Goal: Transaction & Acquisition: Purchase product/service

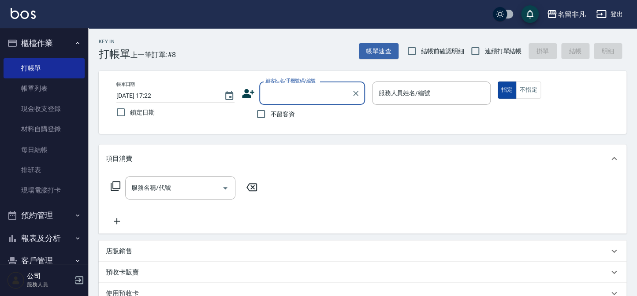
click at [509, 88] on button "指定" at bounding box center [507, 90] width 19 height 17
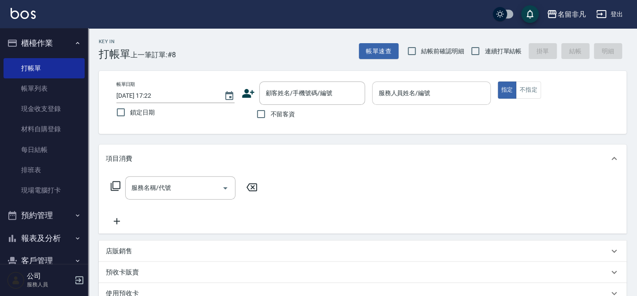
click at [430, 97] on input "服務人員姓名/編號" at bounding box center [431, 93] width 110 height 15
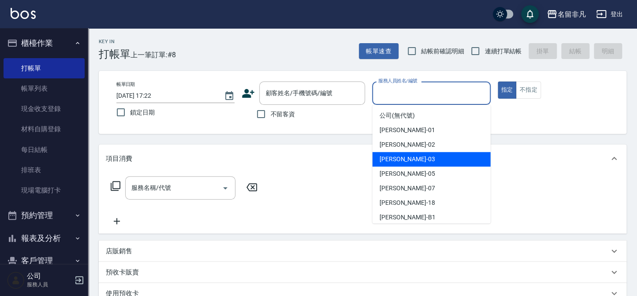
click at [423, 161] on div "[PERSON_NAME] -03" at bounding box center [432, 159] width 118 height 15
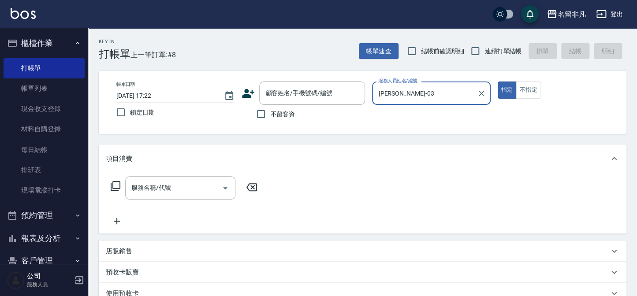
type input "[PERSON_NAME]-03"
click at [261, 115] on input "不留客資" at bounding box center [261, 114] width 19 height 19
checkbox input "true"
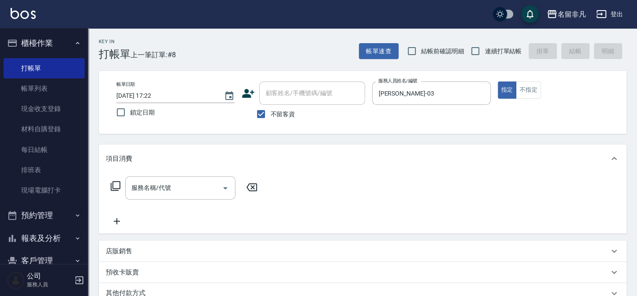
click at [115, 185] on icon at bounding box center [115, 186] width 11 height 11
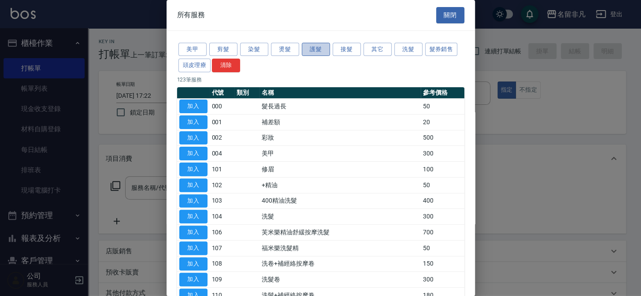
click at [311, 52] on button "護髮" at bounding box center [316, 50] width 28 height 14
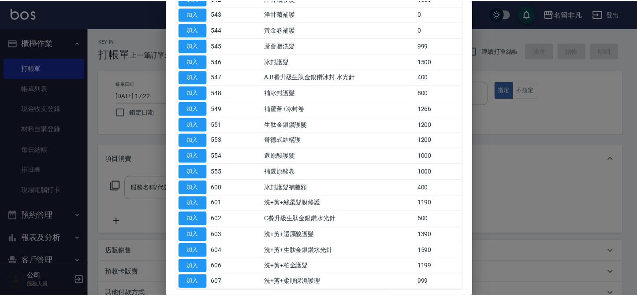
scroll to position [541, 0]
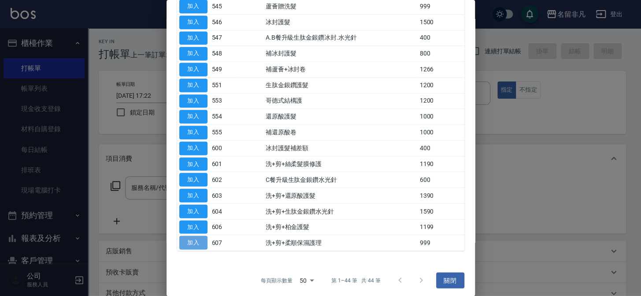
click at [192, 238] on button "加入" at bounding box center [193, 243] width 28 height 14
type input "洗+剪+柔順保濕護理(607)"
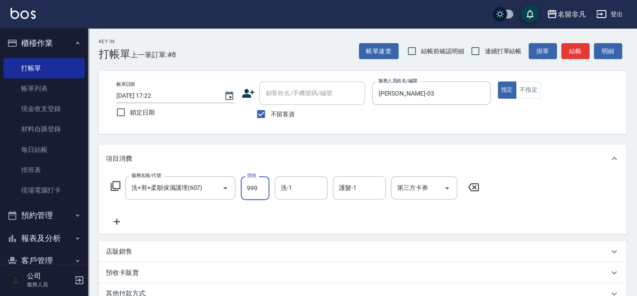
click at [257, 187] on input "999" at bounding box center [255, 188] width 29 height 24
click at [249, 186] on input "11390" at bounding box center [255, 188] width 29 height 24
type input "1390"
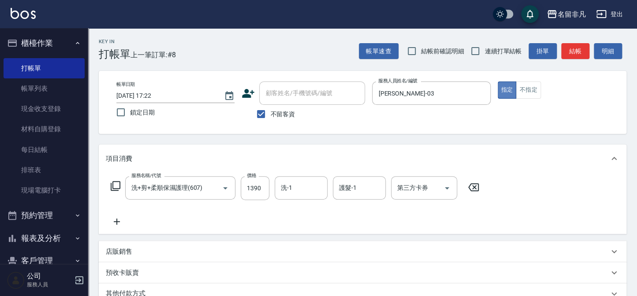
click at [512, 91] on button "指定" at bounding box center [507, 90] width 19 height 17
click at [511, 91] on button "指定" at bounding box center [507, 90] width 19 height 17
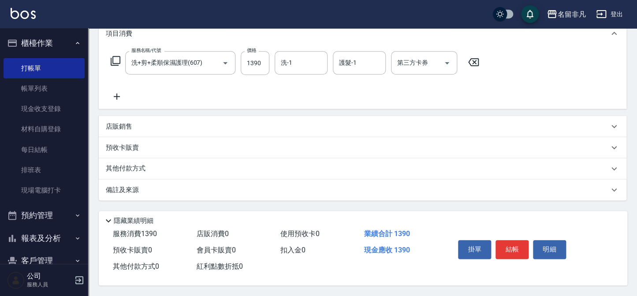
scroll to position [127, 0]
click at [514, 247] on button "結帳" at bounding box center [511, 249] width 33 height 19
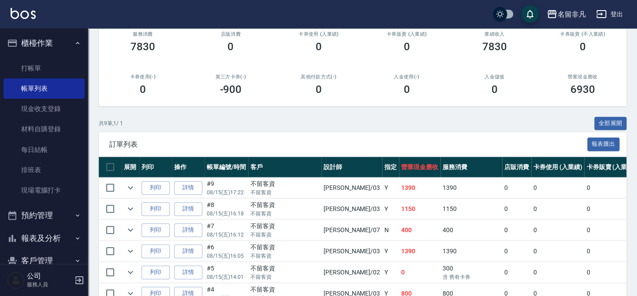
scroll to position [120, 0]
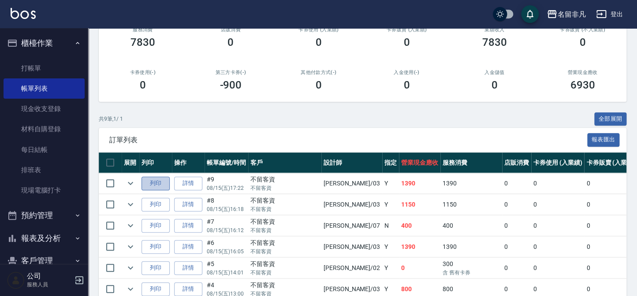
click at [153, 184] on button "列印" at bounding box center [156, 184] width 28 height 14
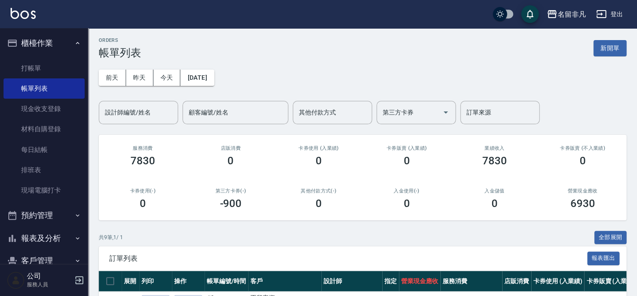
scroll to position [0, 0]
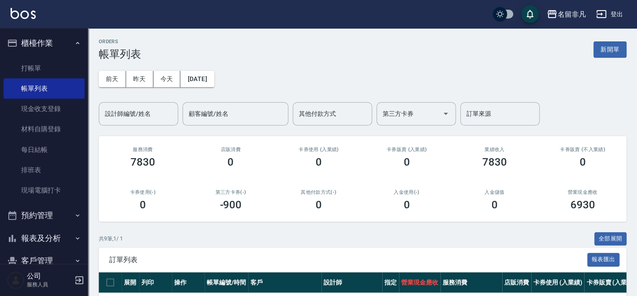
click at [28, 240] on button "報表及分析" at bounding box center [44, 238] width 81 height 23
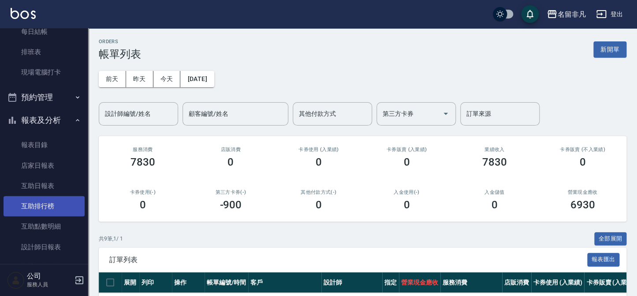
scroll to position [120, 0]
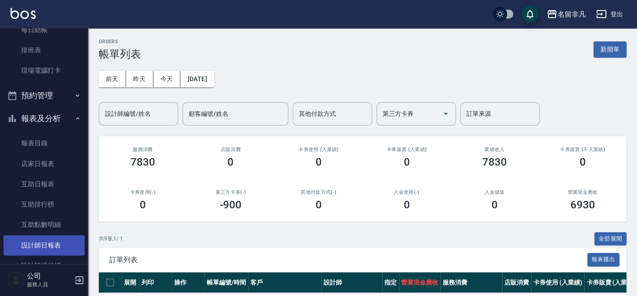
click at [53, 246] on link "設計師日報表" at bounding box center [44, 245] width 81 height 20
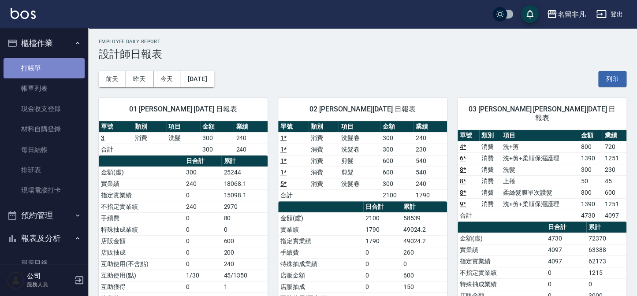
click at [48, 65] on link "打帳單" at bounding box center [44, 68] width 81 height 20
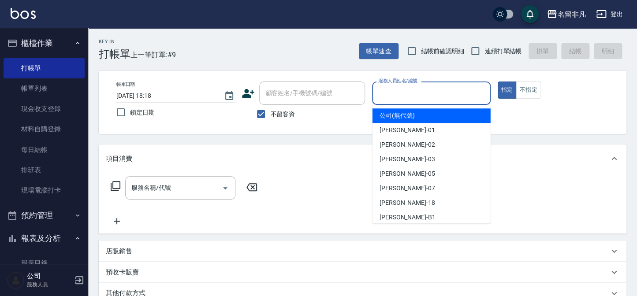
click at [430, 100] on input "服務人員姓名/編號" at bounding box center [431, 93] width 110 height 15
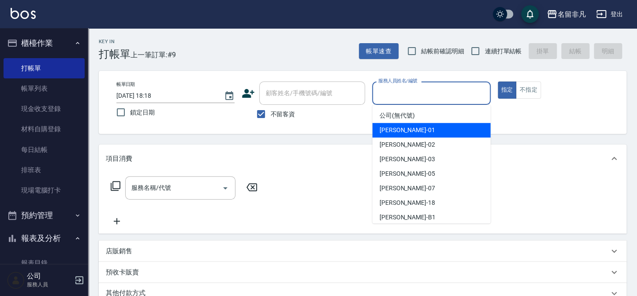
click at [427, 139] on div "[PERSON_NAME]-02" at bounding box center [432, 145] width 118 height 15
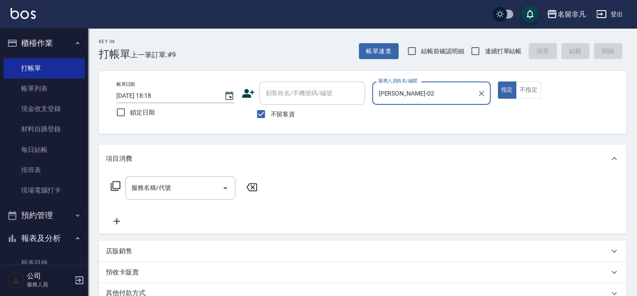
type input "[PERSON_NAME]-02"
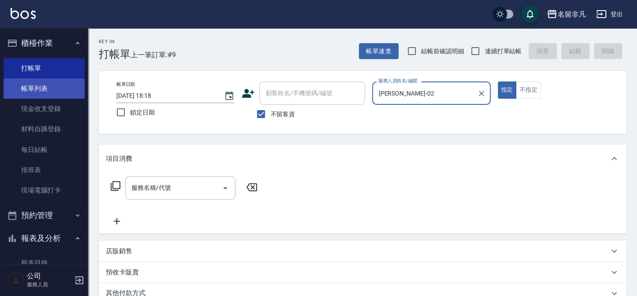
click at [28, 91] on link "帳單列表" at bounding box center [44, 88] width 81 height 20
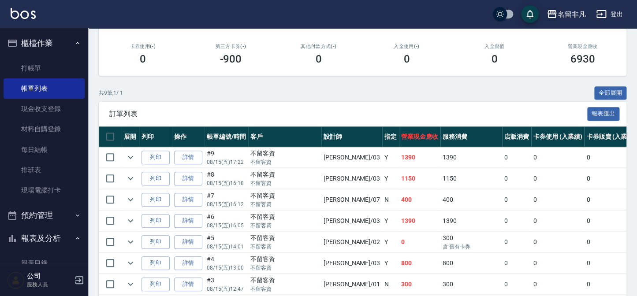
scroll to position [160, 0]
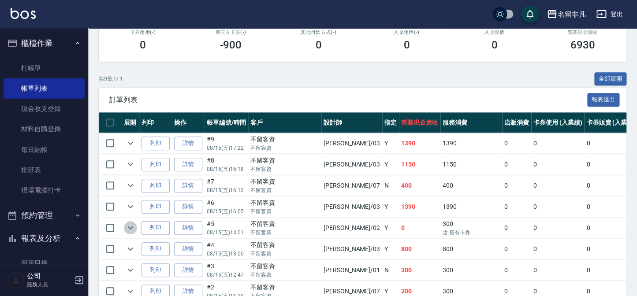
click at [125, 224] on icon "expand row" at bounding box center [130, 228] width 11 height 11
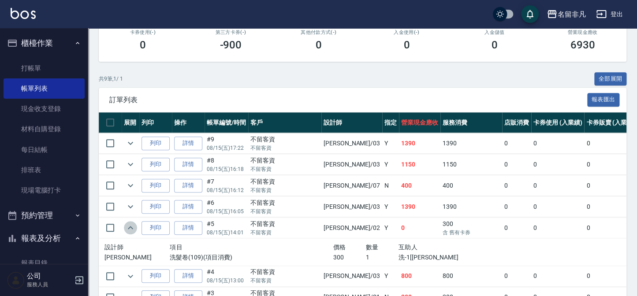
click at [125, 224] on icon "expand row" at bounding box center [130, 228] width 11 height 11
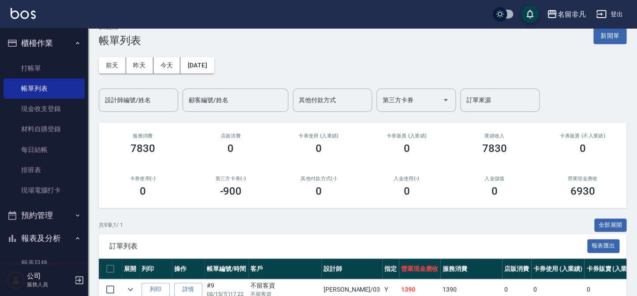
scroll to position [0, 0]
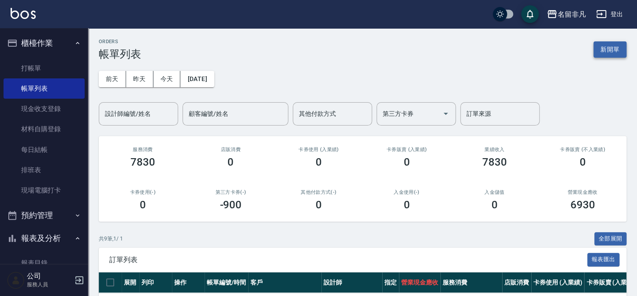
drag, startPoint x: 619, startPoint y: 37, endPoint x: 611, endPoint y: 47, distance: 12.3
click at [614, 40] on div "ORDERS 帳單列表 新開單 [DATE] [DATE] [DATE] [DATE] 設計師編號/姓名 設計師編號/姓名 顧客編號/姓名 顧客編號/姓名 其…" at bounding box center [362, 273] width 549 height 490
click at [611, 47] on button "新開單" at bounding box center [609, 49] width 33 height 16
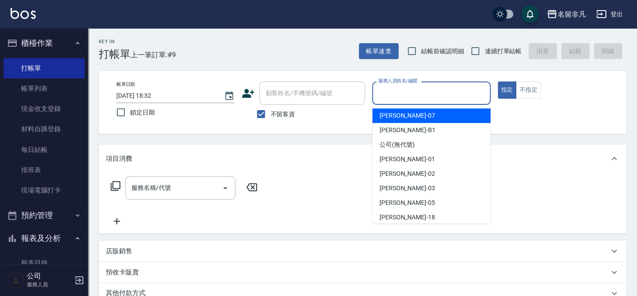
click at [462, 93] on input "服務人員姓名/編號" at bounding box center [431, 93] width 110 height 15
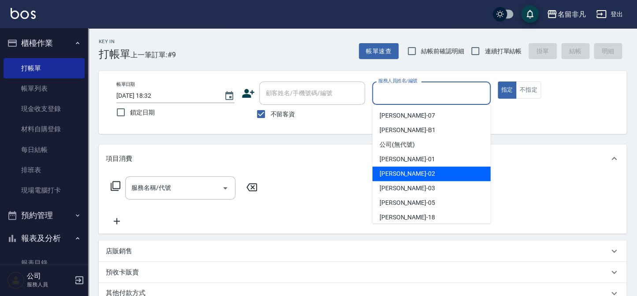
drag, startPoint x: 394, startPoint y: 170, endPoint x: 370, endPoint y: 169, distance: 23.8
click at [393, 171] on span "[PERSON_NAME]-02" at bounding box center [408, 173] width 56 height 9
type input "[PERSON_NAME]-02"
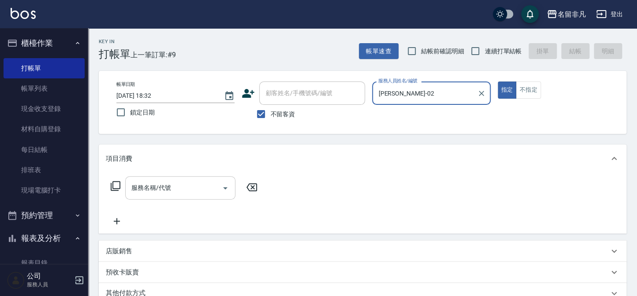
click at [169, 194] on input "服務名稱/代號" at bounding box center [173, 187] width 89 height 15
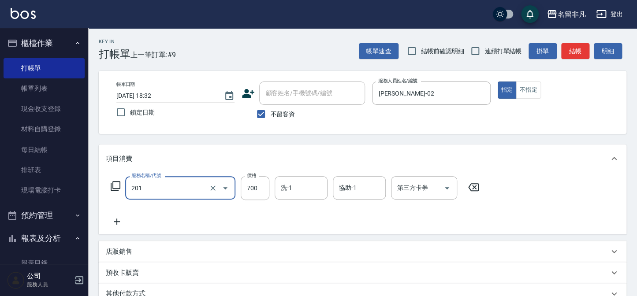
type input "洗+剪(201)"
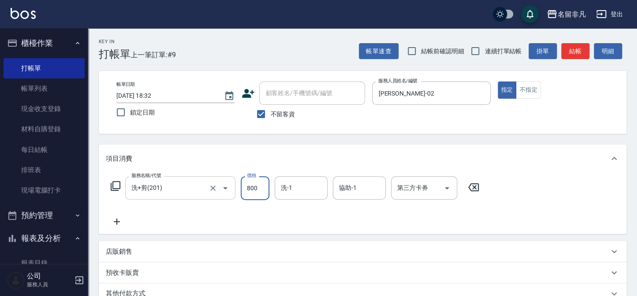
type input "800"
click at [576, 55] on button "結帳" at bounding box center [575, 51] width 28 height 16
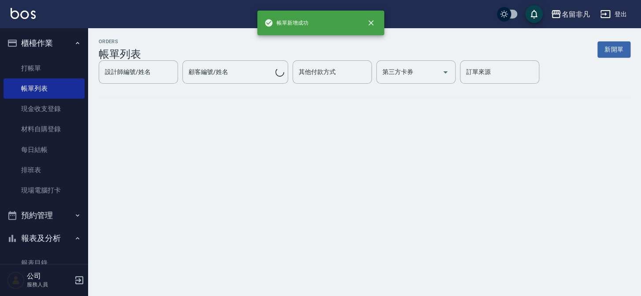
click at [609, 51] on button "新開單" at bounding box center [614, 49] width 33 height 16
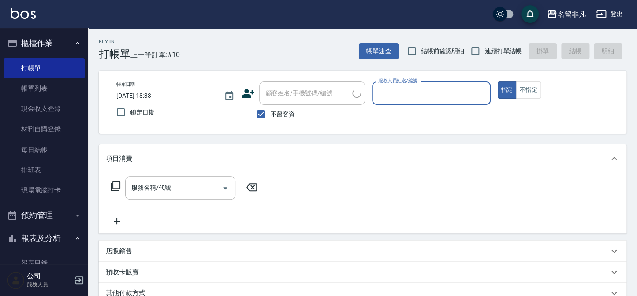
click at [458, 92] on input "服務人員姓名/編號" at bounding box center [431, 93] width 110 height 15
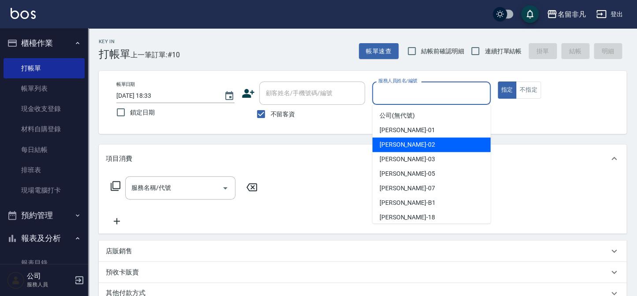
click at [439, 139] on div "[PERSON_NAME]-02" at bounding box center [432, 145] width 118 height 15
type input "[PERSON_NAME]-02"
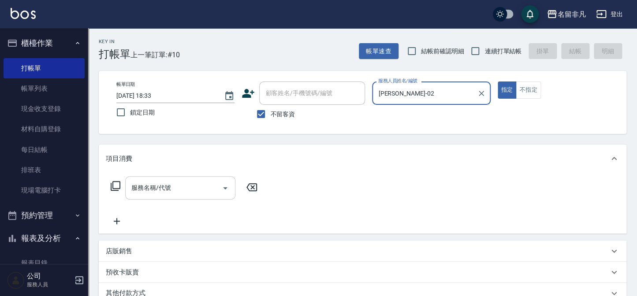
click at [213, 185] on input "服務名稱/代號" at bounding box center [173, 187] width 89 height 15
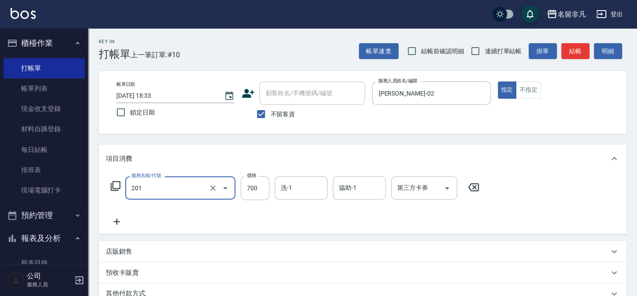
type input "洗+剪(201)"
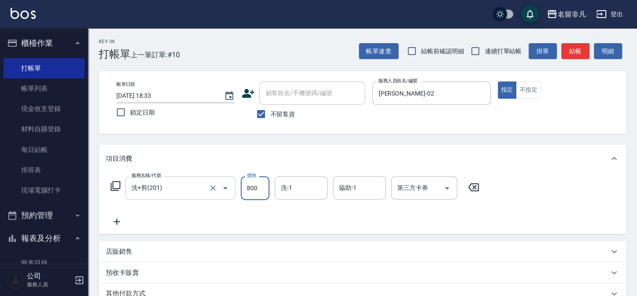
type input "800"
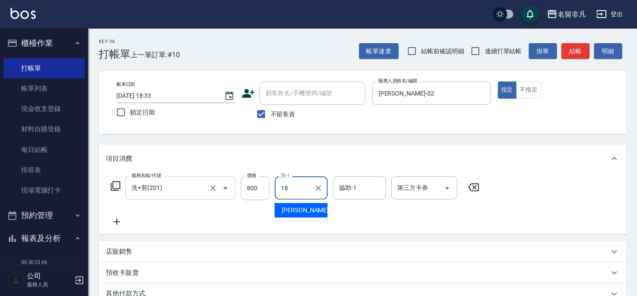
type input "[PERSON_NAME]-18"
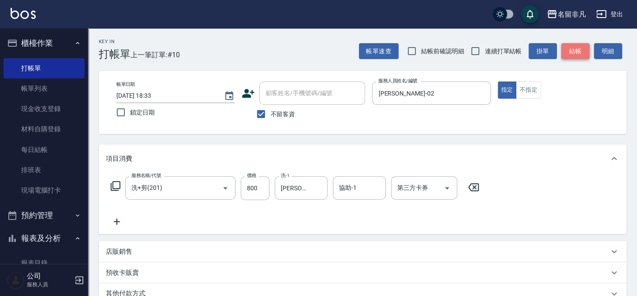
click at [582, 46] on button "結帳" at bounding box center [575, 51] width 28 height 16
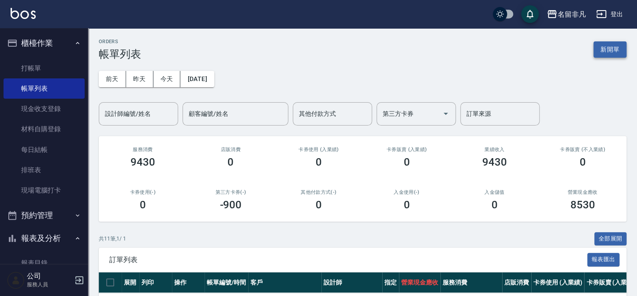
click at [611, 52] on button "新開單" at bounding box center [609, 49] width 33 height 16
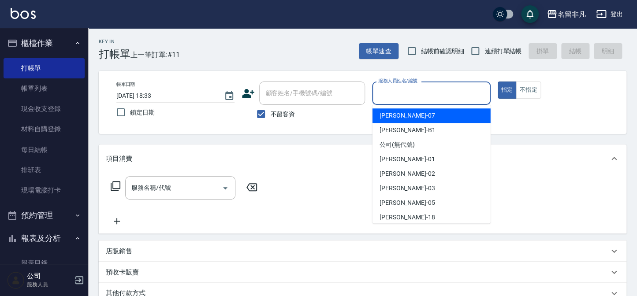
click at [449, 98] on input "服務人員姓名/編號" at bounding box center [431, 93] width 110 height 15
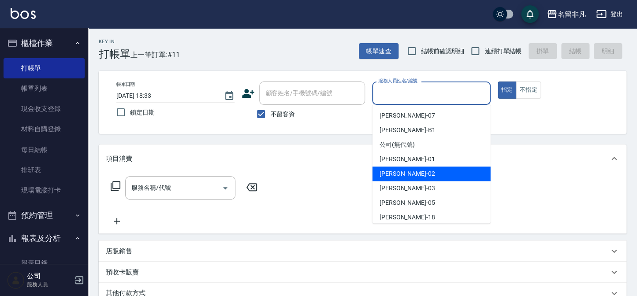
drag, startPoint x: 396, startPoint y: 174, endPoint x: 337, endPoint y: 169, distance: 59.7
click at [395, 174] on span "[PERSON_NAME]-02" at bounding box center [408, 173] width 56 height 9
type input "[PERSON_NAME]-02"
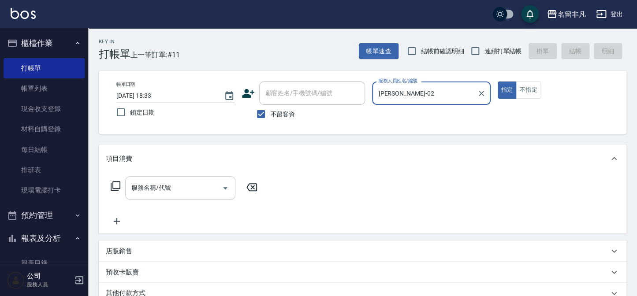
click at [149, 178] on div "服務名稱/代號" at bounding box center [180, 187] width 110 height 23
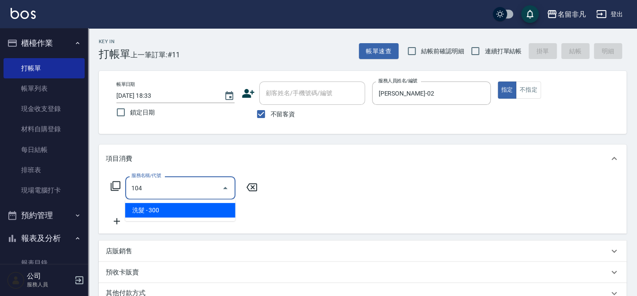
type input "洗髮(104)"
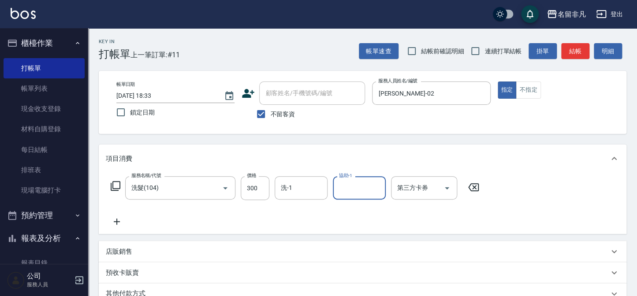
click at [367, 189] on input "協助-1" at bounding box center [359, 187] width 45 height 15
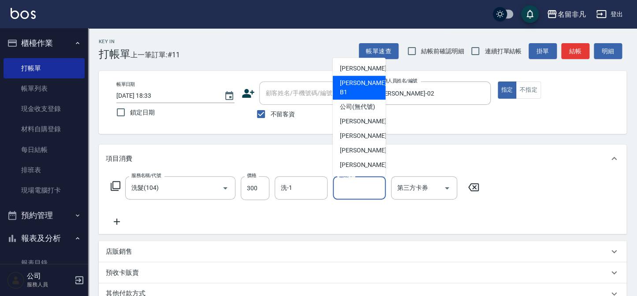
click at [363, 88] on span "[PERSON_NAME] -B1" at bounding box center [364, 87] width 48 height 19
type input "[PERSON_NAME]-B1"
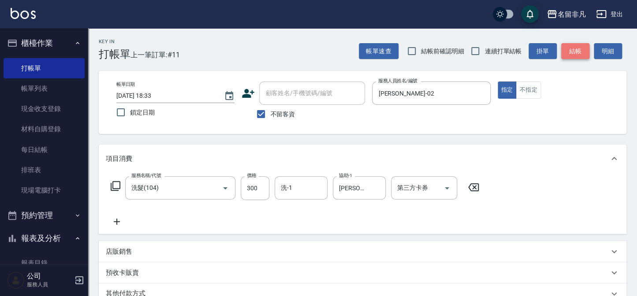
click at [570, 46] on button "結帳" at bounding box center [575, 51] width 28 height 16
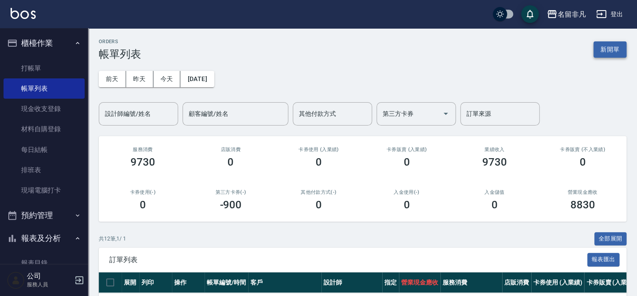
click at [606, 54] on button "新開單" at bounding box center [609, 49] width 33 height 16
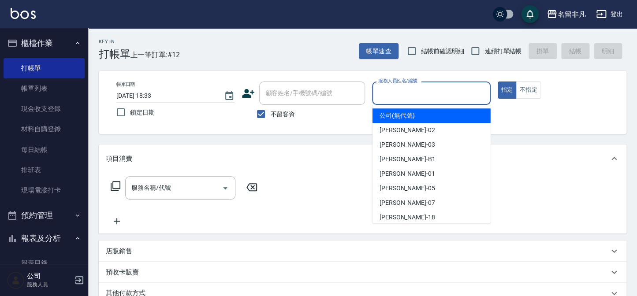
click at [434, 88] on input "服務人員姓名/編號" at bounding box center [431, 93] width 110 height 15
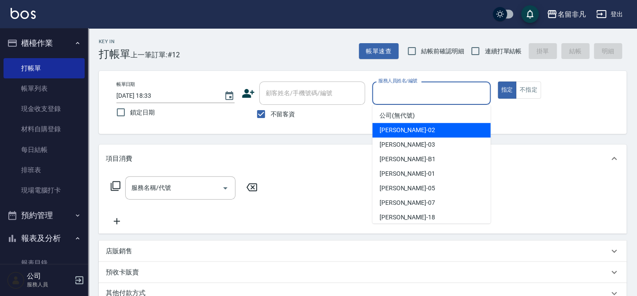
drag, startPoint x: 419, startPoint y: 136, endPoint x: 277, endPoint y: 145, distance: 142.7
click at [419, 136] on div "[PERSON_NAME]-02" at bounding box center [432, 130] width 118 height 15
type input "[PERSON_NAME]-02"
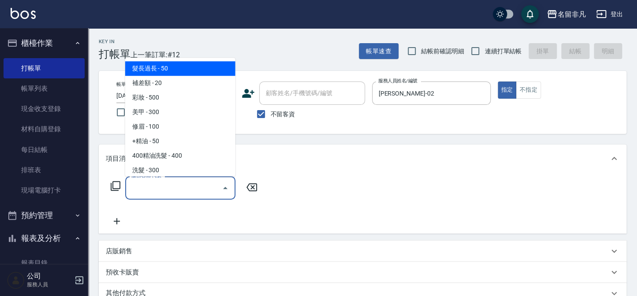
click at [154, 186] on div "服務名稱/代號 服務名稱/代號" at bounding box center [180, 187] width 110 height 23
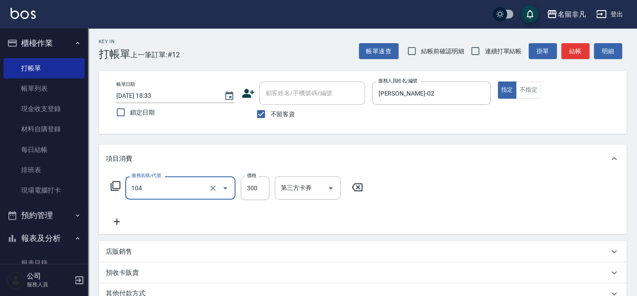
type input "洗髮(104)"
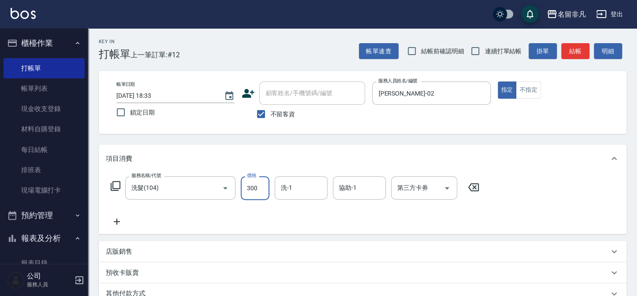
drag, startPoint x: 123, startPoint y: 190, endPoint x: 118, endPoint y: 190, distance: 5.7
click at [121, 190] on div "服務名稱/代號 洗髮(104) 服務名稱/代號 價格 300 價格 洗-1 洗-1 協助-1 協助-1 第三方卡券 第三方卡券" at bounding box center [295, 188] width 379 height 24
click at [118, 190] on icon at bounding box center [116, 186] width 10 height 10
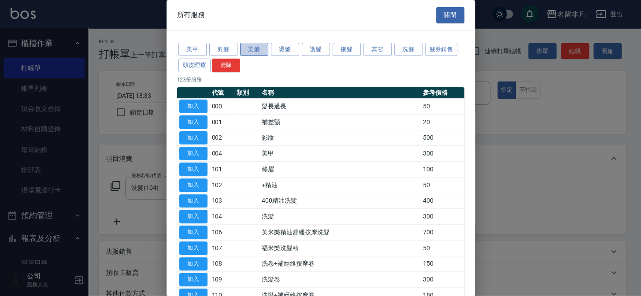
click at [259, 50] on button "染髮" at bounding box center [254, 50] width 28 height 14
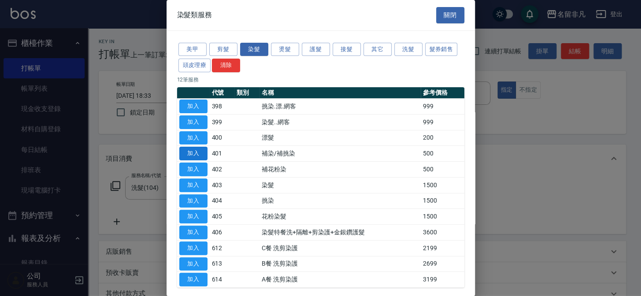
click at [193, 154] on button "加入" at bounding box center [193, 154] width 28 height 14
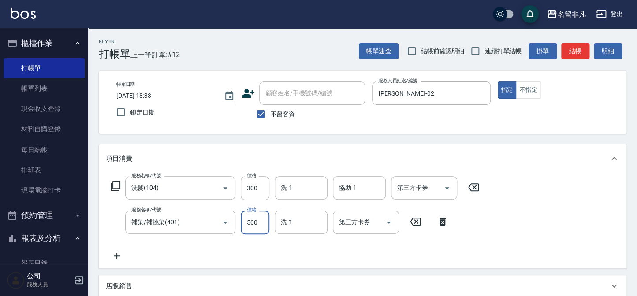
click at [256, 220] on input "500" at bounding box center [255, 223] width 29 height 24
click at [257, 217] on input "500" at bounding box center [255, 223] width 29 height 24
drag, startPoint x: 260, startPoint y: 215, endPoint x: 234, endPoint y: 213, distance: 25.7
click at [236, 213] on div "服務名稱/代號 補染/補挑染(401) 服務名稱/代號 價格 500 價格 洗-1 洗-1 第三方卡券 第三方卡券" at bounding box center [280, 223] width 348 height 24
type input "300"
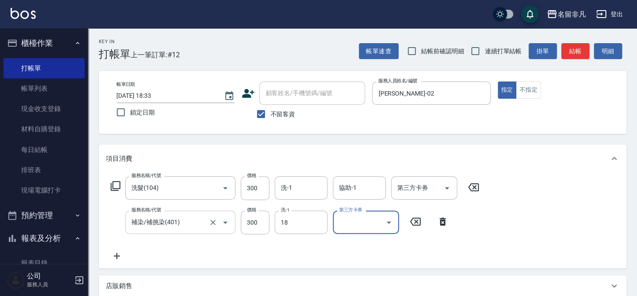
type input "[PERSON_NAME]-18"
click at [581, 52] on button "結帳" at bounding box center [575, 51] width 28 height 16
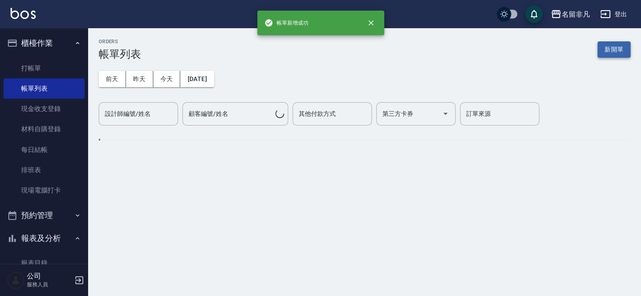
click at [624, 47] on button "新開單" at bounding box center [614, 49] width 33 height 16
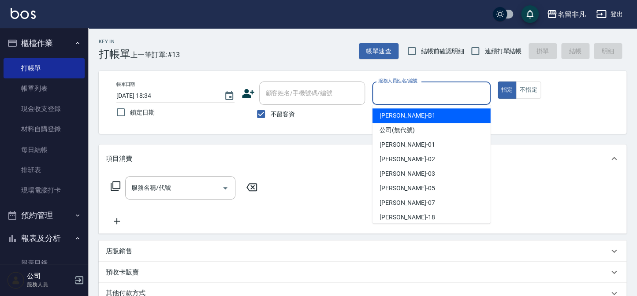
click at [457, 91] on input "服務人員姓名/編號" at bounding box center [431, 93] width 110 height 15
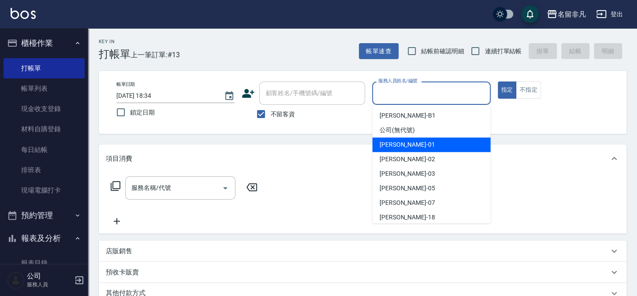
click at [442, 145] on div "[PERSON_NAME] -01" at bounding box center [432, 145] width 118 height 15
type input "[PERSON_NAME]-01"
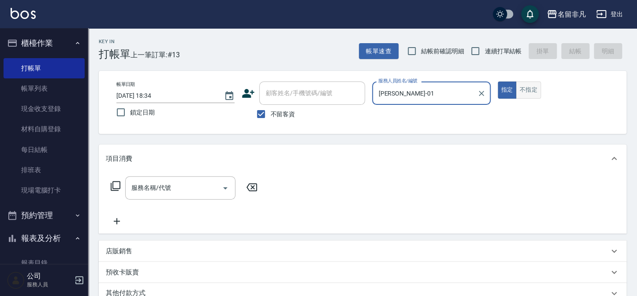
click at [533, 92] on button "不指定" at bounding box center [528, 90] width 25 height 17
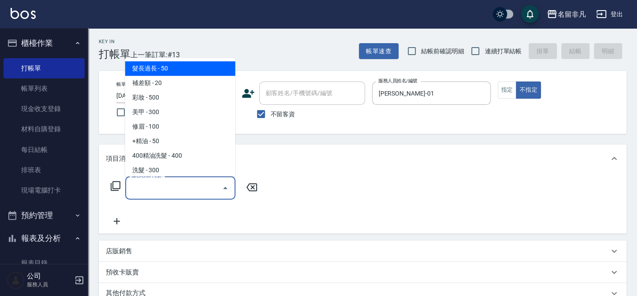
click at [202, 191] on input "服務名稱/代號" at bounding box center [173, 187] width 89 height 15
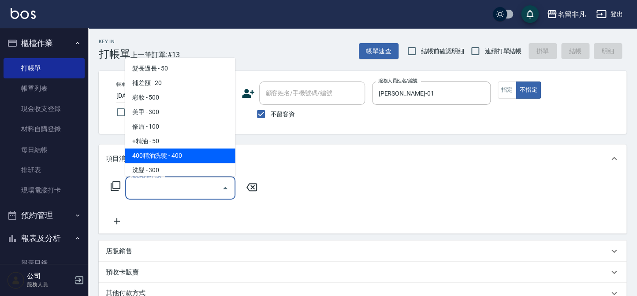
click at [190, 161] on span "400精油洗髮 - 400" at bounding box center [180, 156] width 110 height 15
type input "400精油洗髮(103)"
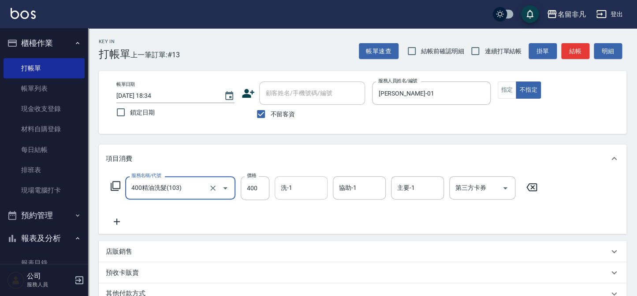
click at [281, 196] on div "洗-1" at bounding box center [301, 187] width 53 height 23
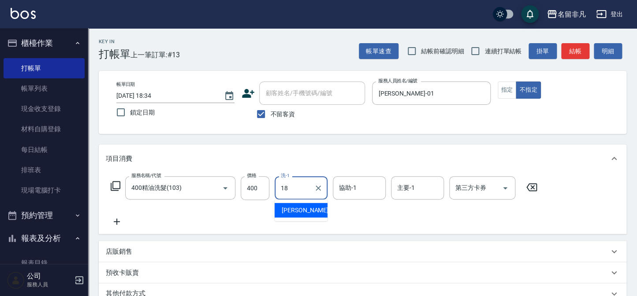
type input "[PERSON_NAME]-18"
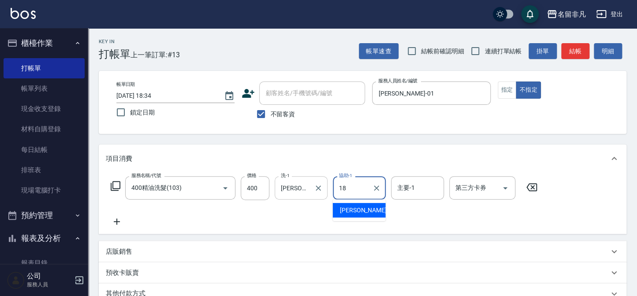
type input "[PERSON_NAME]-18"
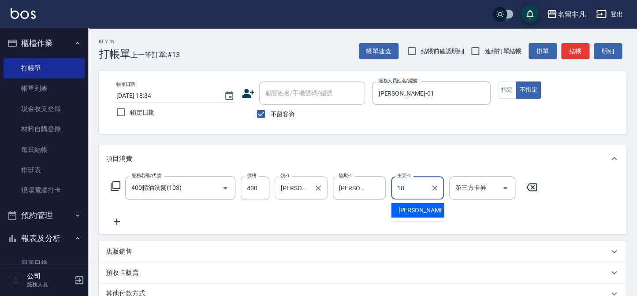
type input "[PERSON_NAME]-18"
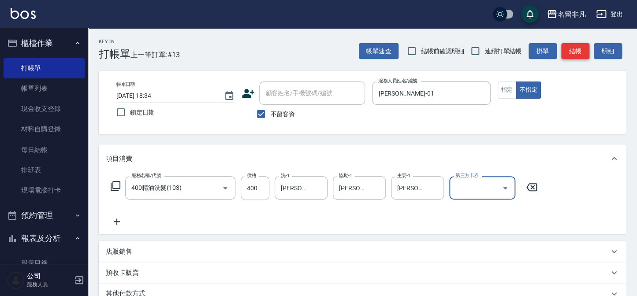
click at [576, 57] on button "結帳" at bounding box center [575, 51] width 28 height 16
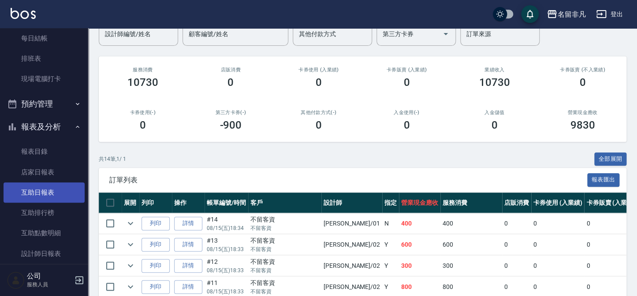
scroll to position [120, 0]
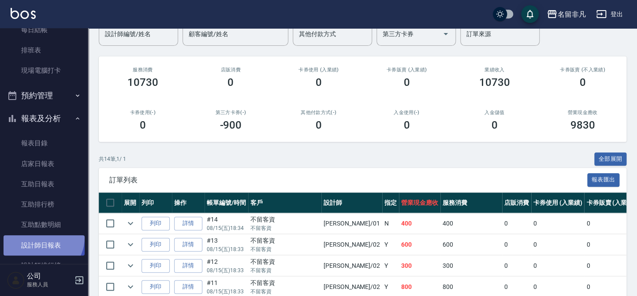
click at [41, 238] on link "設計師日報表" at bounding box center [44, 245] width 81 height 20
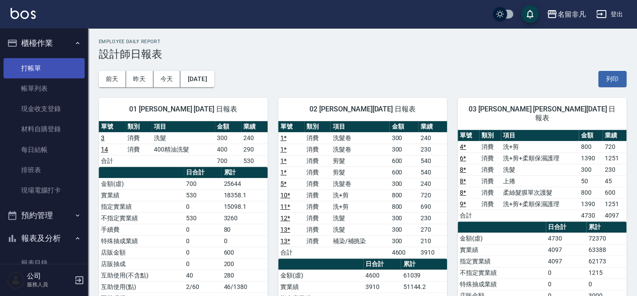
click at [49, 67] on link "打帳單" at bounding box center [44, 68] width 81 height 20
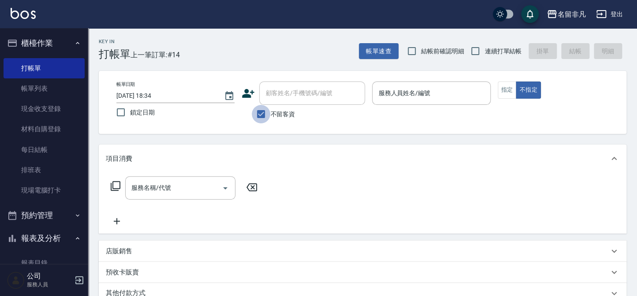
click at [268, 117] on input "不留客資" at bounding box center [261, 114] width 19 height 19
checkbox input "false"
click at [282, 104] on div "顧客姓名/手機號碼/編號" at bounding box center [312, 93] width 106 height 23
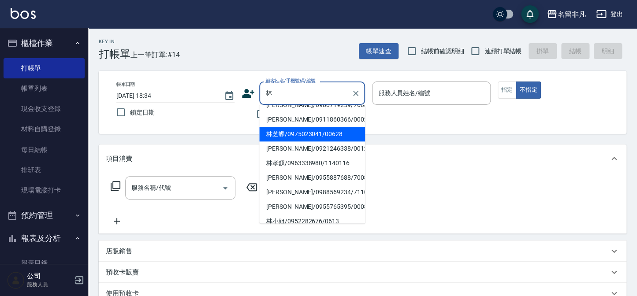
scroll to position [40, 0]
click at [298, 185] on li "[PERSON_NAME]/0955887688/700824" at bounding box center [312, 178] width 106 height 15
type input "[PERSON_NAME]/0955887688/700824"
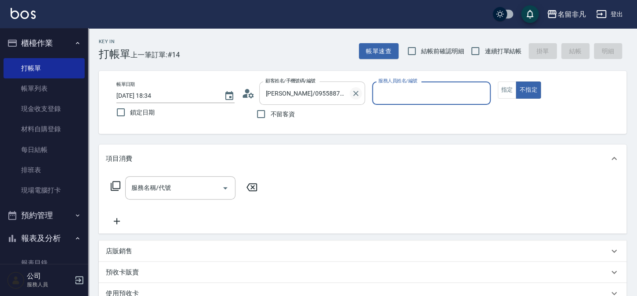
click at [354, 91] on icon "Clear" at bounding box center [355, 93] width 5 height 5
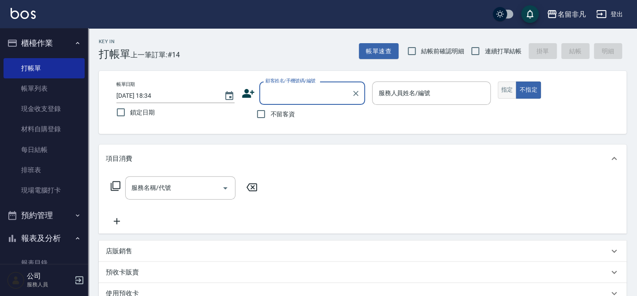
drag, startPoint x: 503, startPoint y: 90, endPoint x: 410, endPoint y: 85, distance: 93.6
click at [503, 90] on button "指定" at bounding box center [507, 90] width 19 height 17
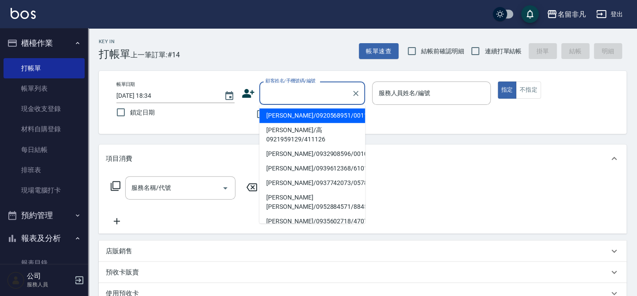
click at [293, 89] on input "顧客姓名/手機號碼/編號" at bounding box center [305, 93] width 85 height 15
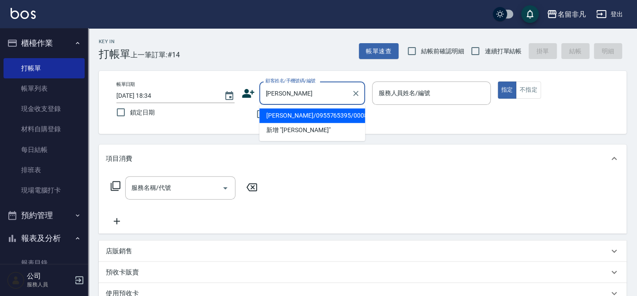
click at [318, 112] on li "[PERSON_NAME]/0955765395/000808" at bounding box center [312, 115] width 106 height 15
type input "[PERSON_NAME]/0955765395/000808"
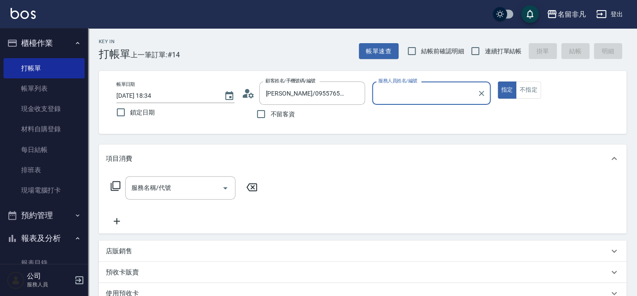
type input "[PERSON_NAME]-07"
click at [114, 180] on div "服務名稱/代號 服務名稱/代號" at bounding box center [184, 187] width 157 height 23
click at [115, 186] on icon at bounding box center [115, 186] width 11 height 11
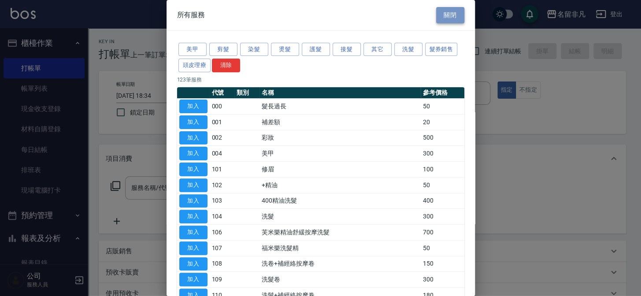
click at [447, 13] on button "關閉" at bounding box center [450, 15] width 28 height 16
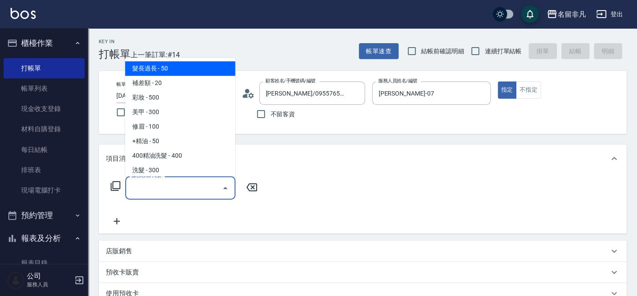
click at [198, 188] on input "服務名稱/代號" at bounding box center [173, 187] width 89 height 15
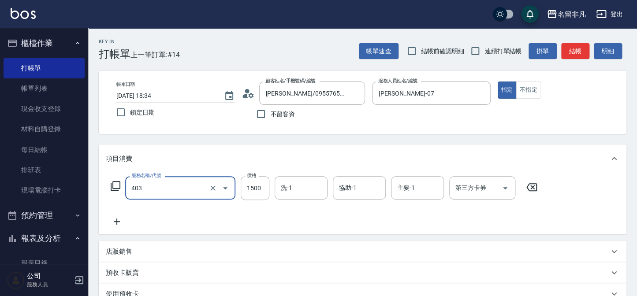
type input "染髮(403)"
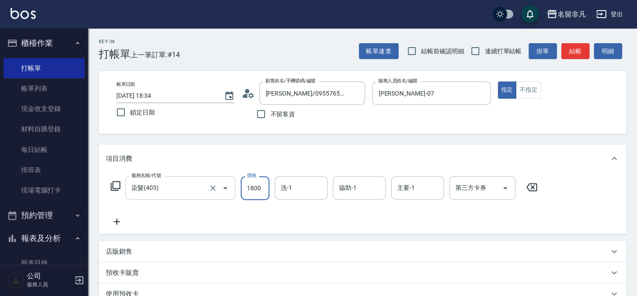
scroll to position [0, 0]
type input "1800"
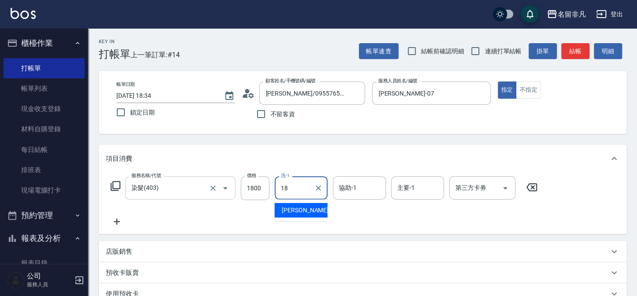
type input "[PERSON_NAME]-18"
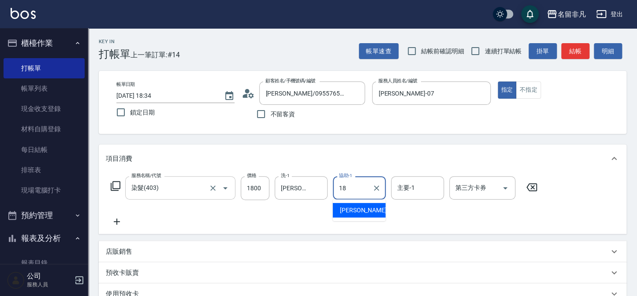
type input "[PERSON_NAME]-18"
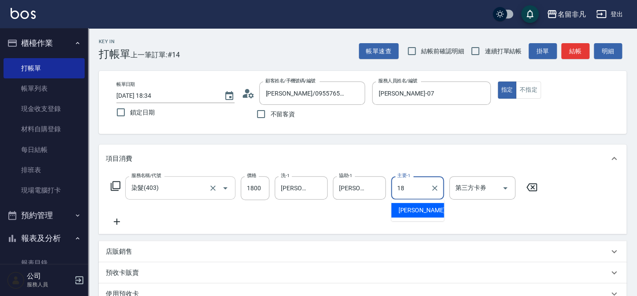
type input "18"
type input "[PERSON_NAME]-18"
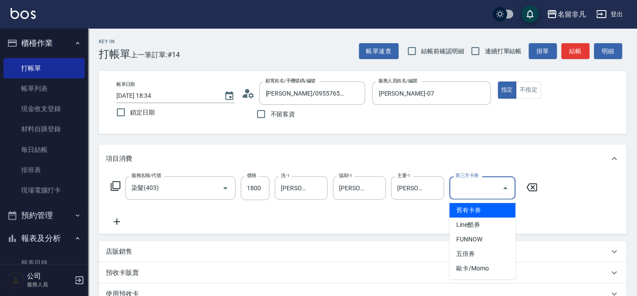
click at [202, 243] on div "店販銷售" at bounding box center [363, 251] width 528 height 21
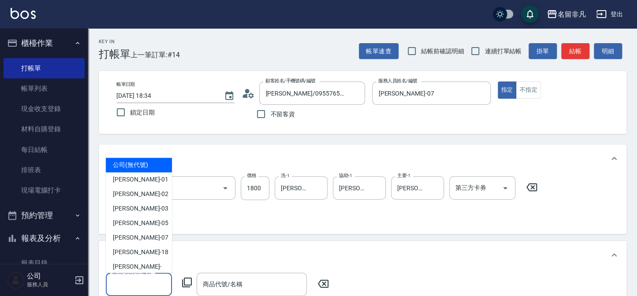
click at [139, 291] on input "服務人員姓名/編號" at bounding box center [139, 284] width 58 height 15
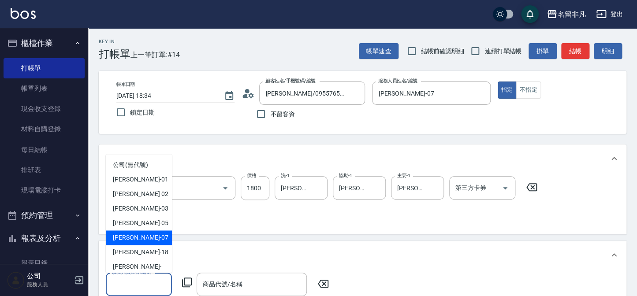
click at [142, 237] on div "[PERSON_NAME]-07" at bounding box center [139, 238] width 66 height 15
type input "[PERSON_NAME]-07"
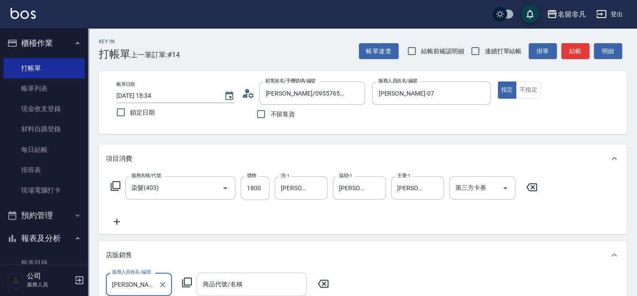
click at [224, 273] on div "商品代號/名稱" at bounding box center [252, 284] width 110 height 23
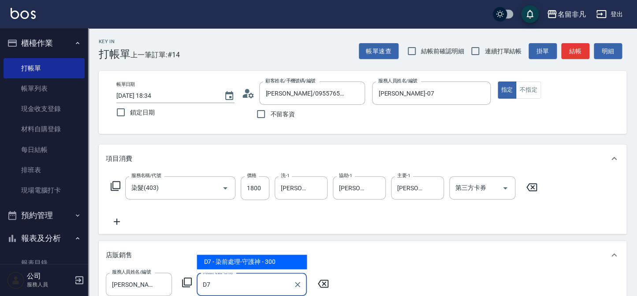
type input "染前處理-守護神"
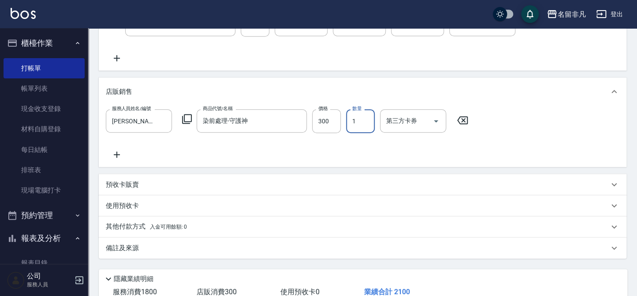
scroll to position [224, 0]
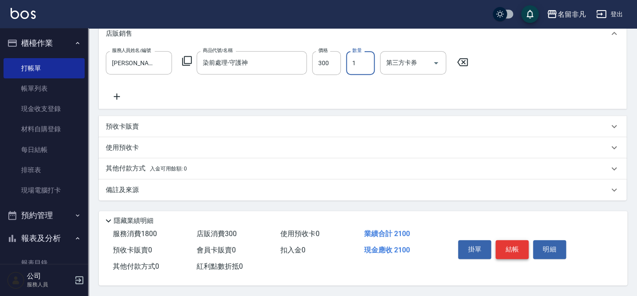
click at [507, 247] on button "結帳" at bounding box center [511, 249] width 33 height 19
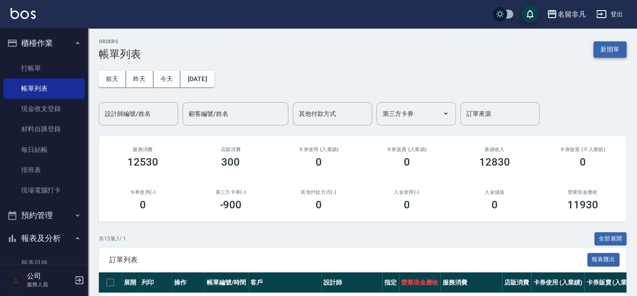
click at [610, 49] on button "新開單" at bounding box center [609, 49] width 33 height 16
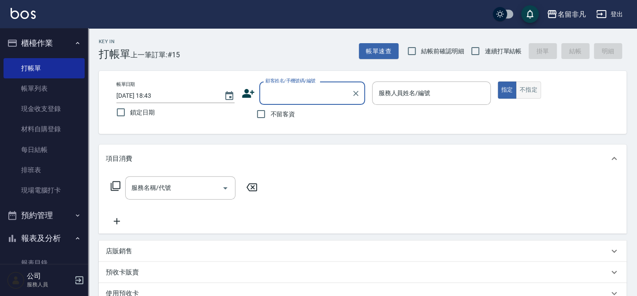
click at [524, 88] on button "不指定" at bounding box center [528, 90] width 25 height 17
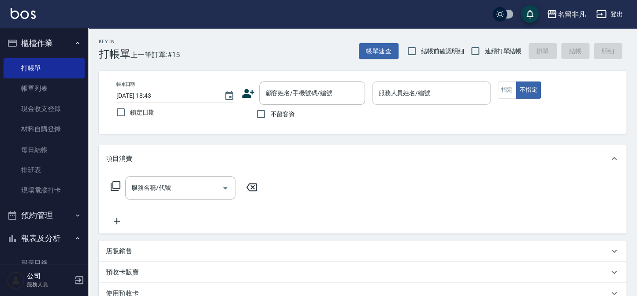
click at [413, 101] on div "服務人員姓名/編號" at bounding box center [431, 93] width 118 height 23
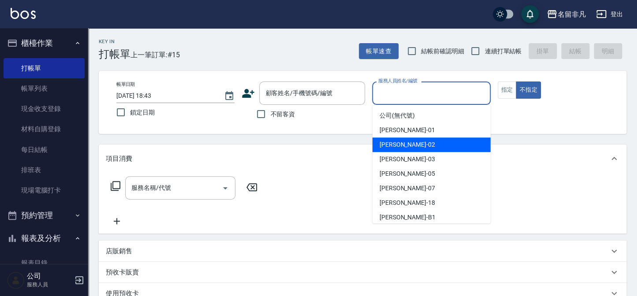
click at [402, 146] on span "[PERSON_NAME]-02" at bounding box center [408, 144] width 56 height 9
type input "[PERSON_NAME]-02"
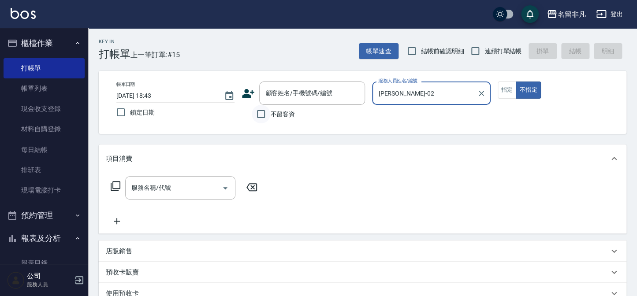
click at [263, 112] on input "不留客資" at bounding box center [261, 114] width 19 height 19
checkbox input "true"
click at [115, 184] on icon at bounding box center [115, 186] width 11 height 11
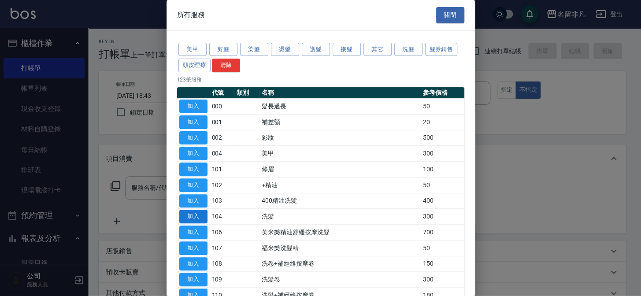
click at [191, 214] on button "加入" at bounding box center [193, 217] width 28 height 14
type input "洗髮(104)"
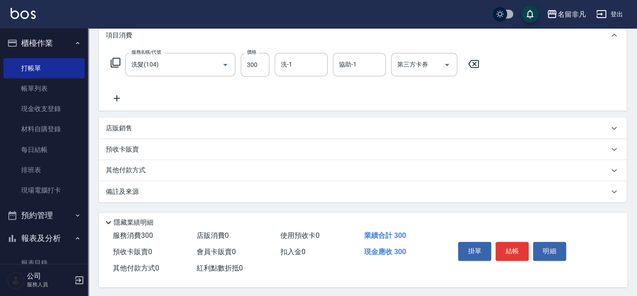
scroll to position [127, 0]
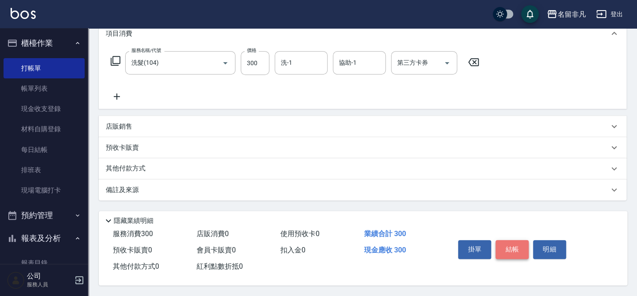
click at [514, 251] on button "結帳" at bounding box center [511, 249] width 33 height 19
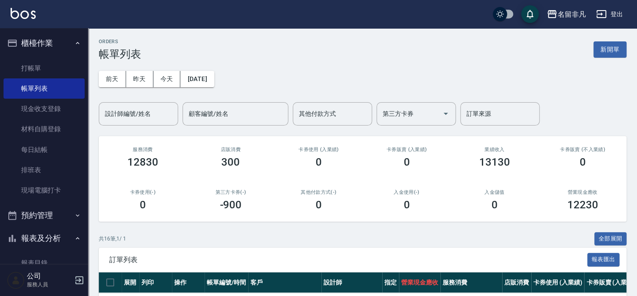
click at [604, 46] on button "新開單" at bounding box center [609, 49] width 33 height 16
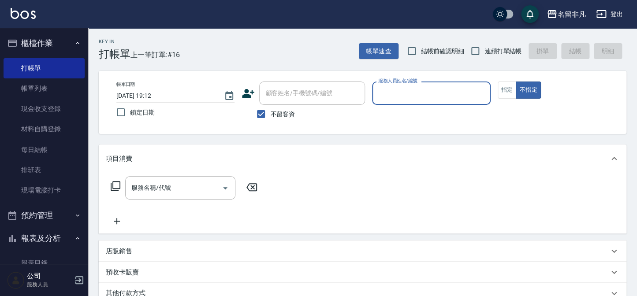
drag, startPoint x: 451, startPoint y: 91, endPoint x: 526, endPoint y: 102, distance: 75.2
click at [451, 92] on input "服務人員姓名/編號" at bounding box center [431, 93] width 110 height 15
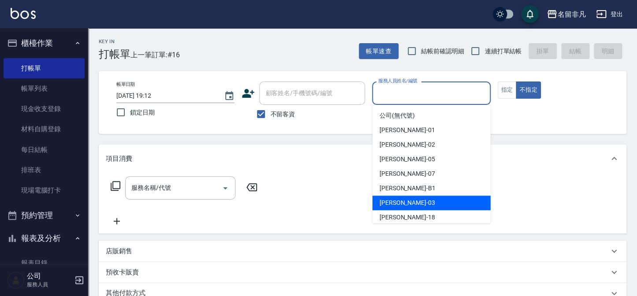
click at [413, 205] on div "[PERSON_NAME] -03" at bounding box center [432, 203] width 118 height 15
type input "[PERSON_NAME]-03"
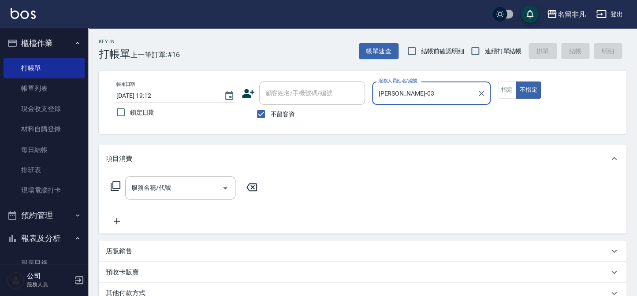
click at [114, 183] on icon at bounding box center [115, 186] width 11 height 11
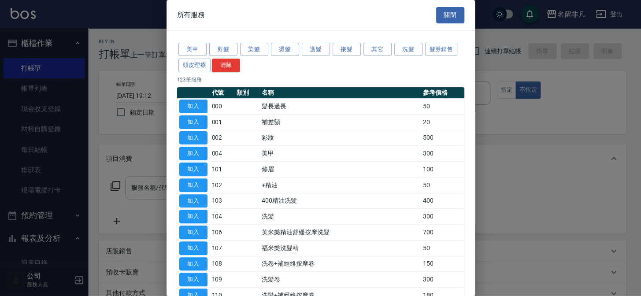
drag, startPoint x: 193, startPoint y: 198, endPoint x: 189, endPoint y: 193, distance: 6.6
click at [192, 197] on button "加入" at bounding box center [193, 201] width 28 height 14
type input "400精油洗髮(103)"
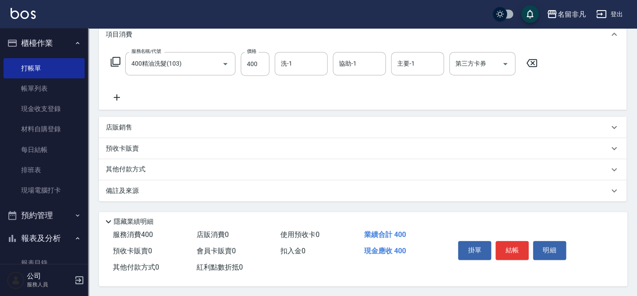
scroll to position [127, 0]
click at [505, 248] on button "結帳" at bounding box center [511, 249] width 33 height 19
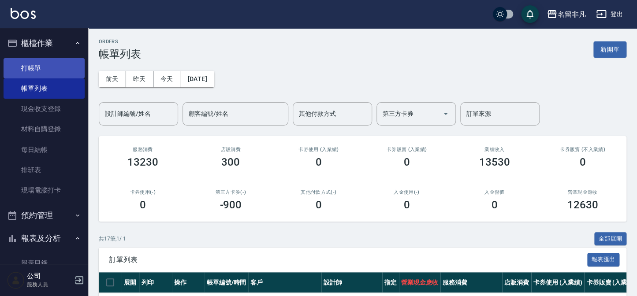
click at [27, 58] on link "打帳單" at bounding box center [44, 68] width 81 height 20
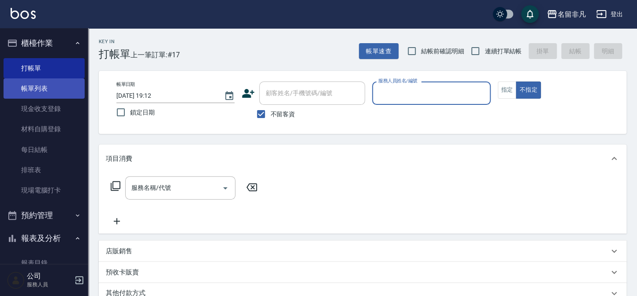
click at [45, 85] on link "帳單列表" at bounding box center [44, 88] width 81 height 20
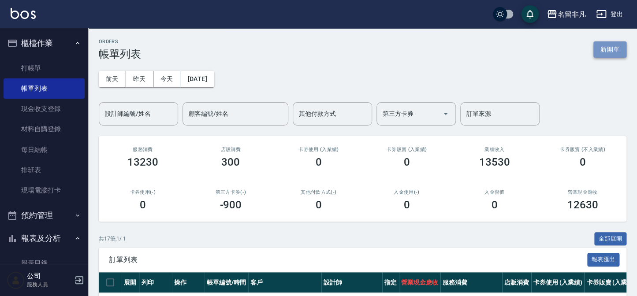
click at [596, 51] on button "新開單" at bounding box center [609, 49] width 33 height 16
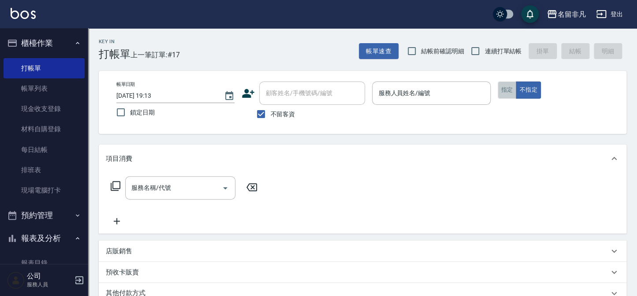
click at [506, 91] on button "指定" at bounding box center [507, 90] width 19 height 17
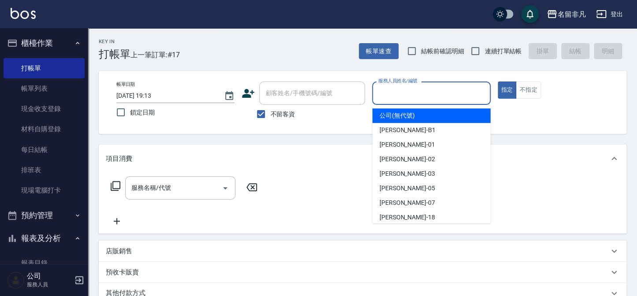
click at [454, 94] on input "服務人員姓名/編號" at bounding box center [431, 93] width 110 height 15
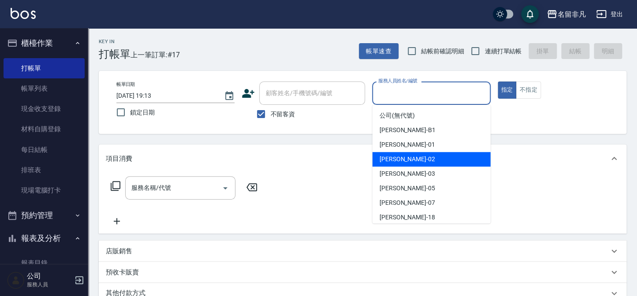
click at [408, 154] on div "[PERSON_NAME]-02" at bounding box center [432, 159] width 118 height 15
type input "[PERSON_NAME]-02"
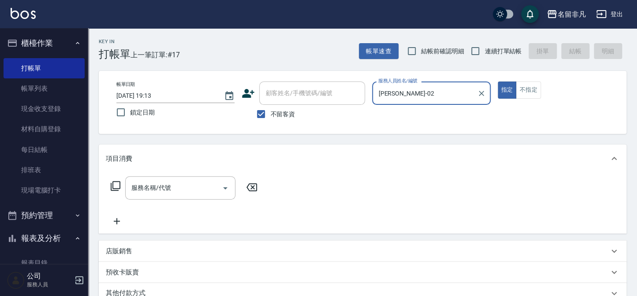
click at [115, 183] on icon at bounding box center [115, 186] width 11 height 11
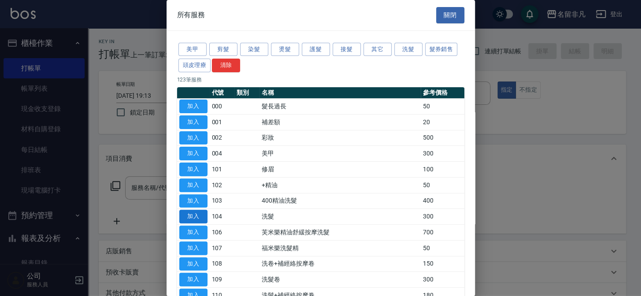
click at [198, 212] on button "加入" at bounding box center [193, 217] width 28 height 14
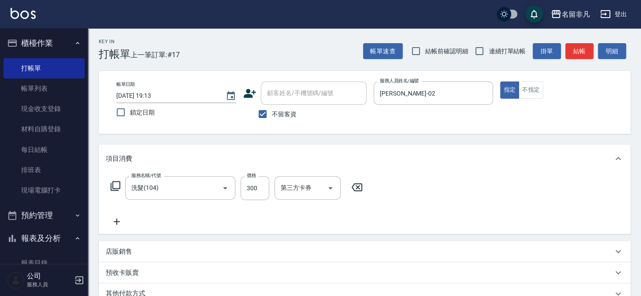
type input "洗髮(104)"
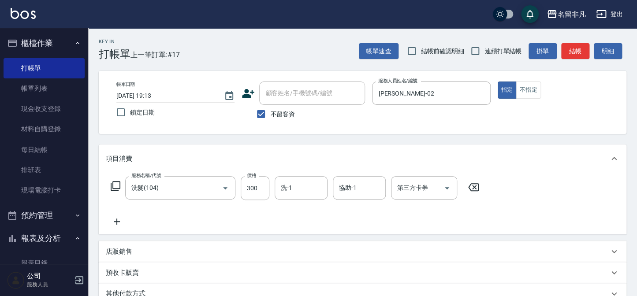
scroll to position [40, 0]
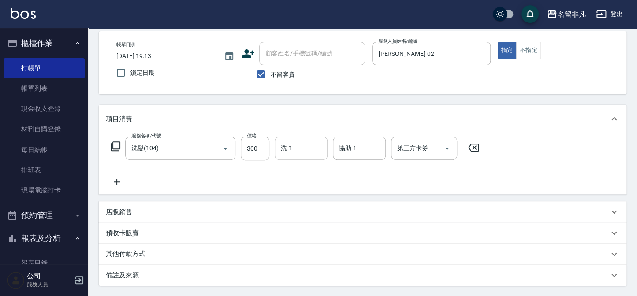
click at [300, 148] on input "洗-1" at bounding box center [301, 148] width 45 height 15
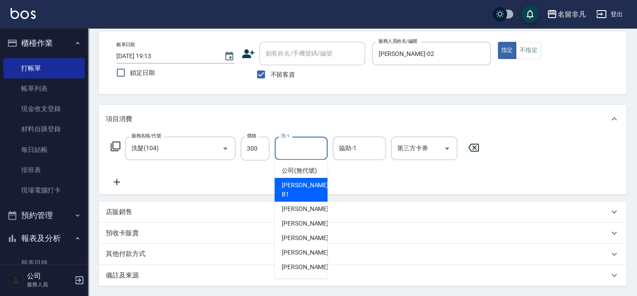
click at [306, 196] on span "[PERSON_NAME] -B1" at bounding box center [306, 190] width 48 height 19
type input "[PERSON_NAME]-B1"
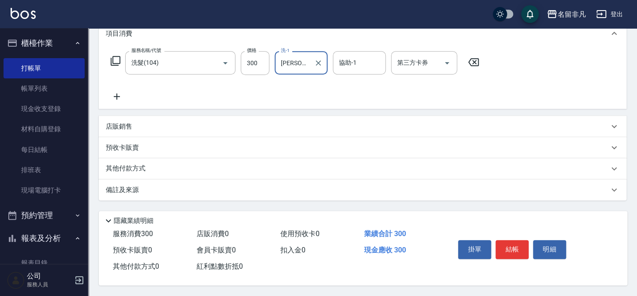
scroll to position [127, 0]
click at [470, 58] on icon at bounding box center [473, 62] width 11 height 8
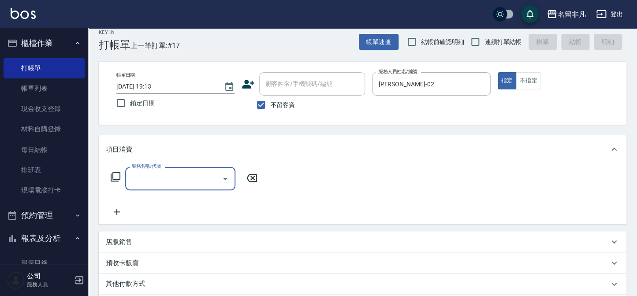
scroll to position [0, 0]
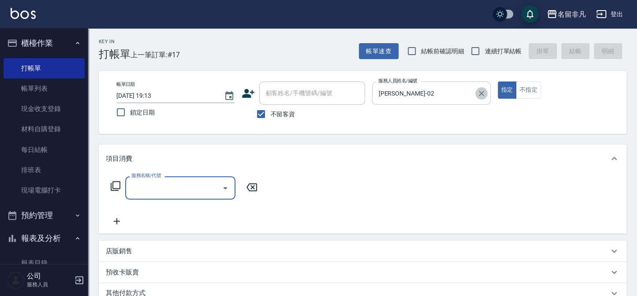
click at [484, 93] on icon "Clear" at bounding box center [481, 93] width 9 height 9
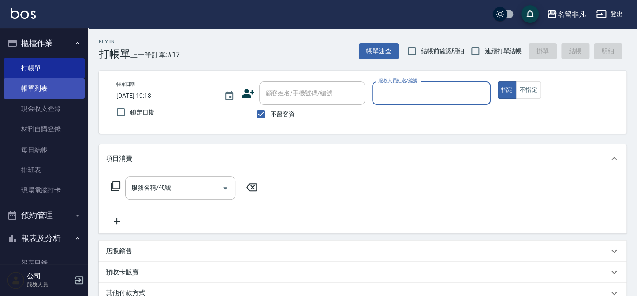
click at [40, 87] on link "帳單列表" at bounding box center [44, 88] width 81 height 20
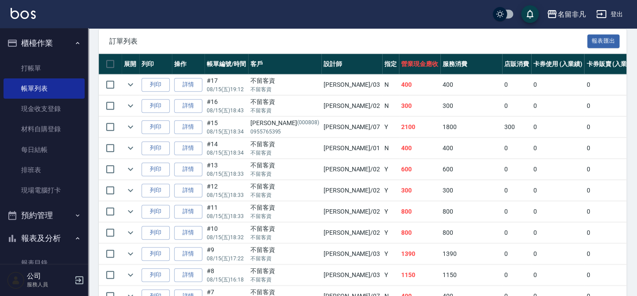
scroll to position [200, 0]
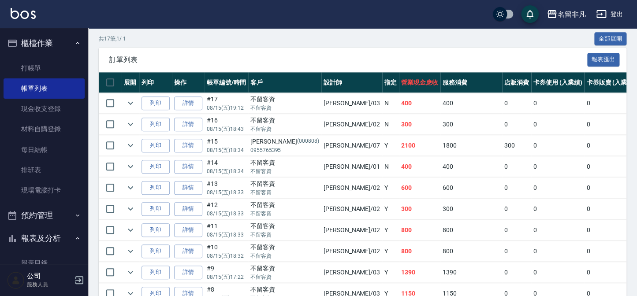
click at [46, 37] on button "櫃檯作業" at bounding box center [44, 43] width 81 height 23
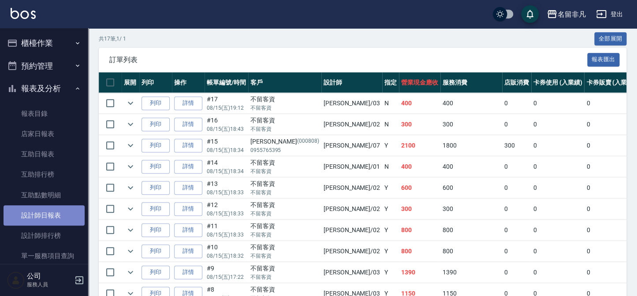
click at [48, 216] on link "設計師日報表" at bounding box center [44, 215] width 81 height 20
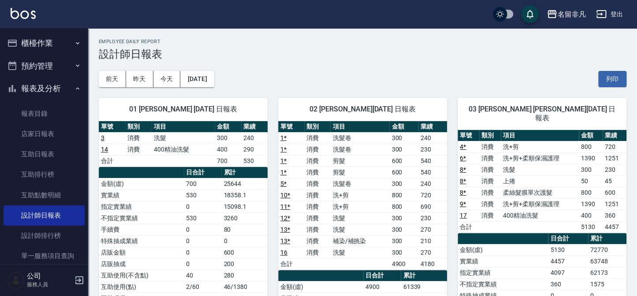
click at [51, 91] on button "報表及分析" at bounding box center [44, 88] width 81 height 23
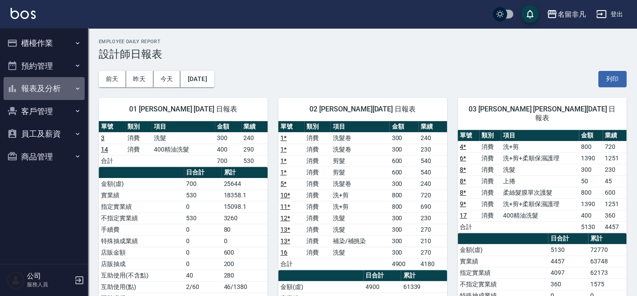
click at [54, 89] on button "報表及分析" at bounding box center [44, 88] width 81 height 23
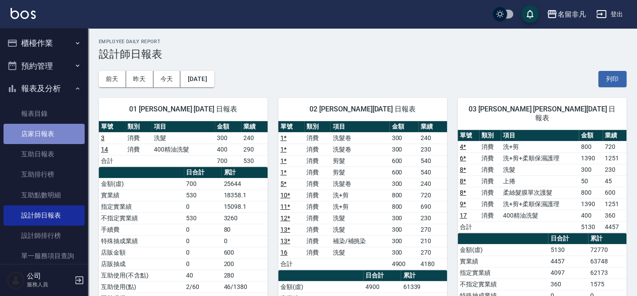
click at [62, 136] on link "店家日報表" at bounding box center [44, 134] width 81 height 20
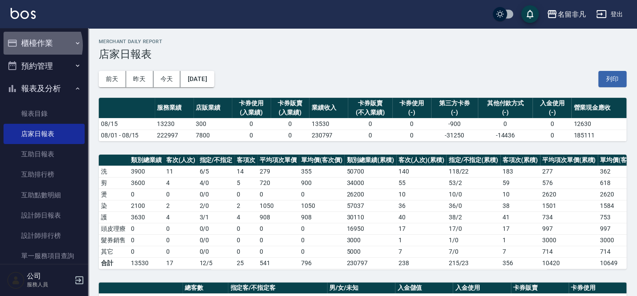
click at [37, 45] on button "櫃檯作業" at bounding box center [44, 43] width 81 height 23
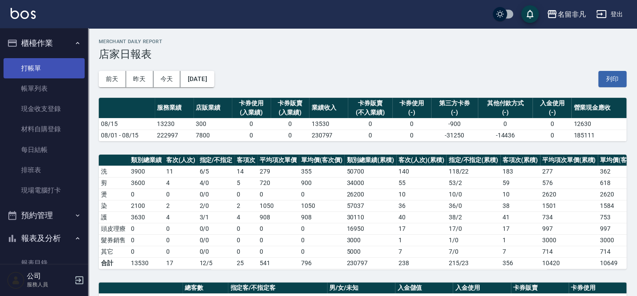
click at [36, 64] on link "打帳單" at bounding box center [44, 68] width 81 height 20
